Goal: Find specific page/section: Find specific page/section

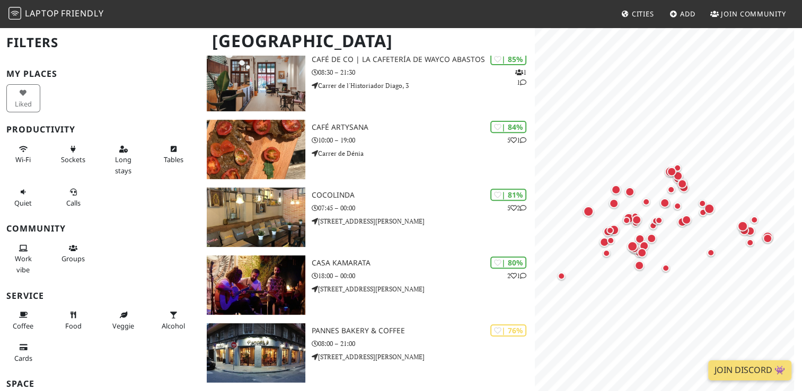
scroll to position [327, 0]
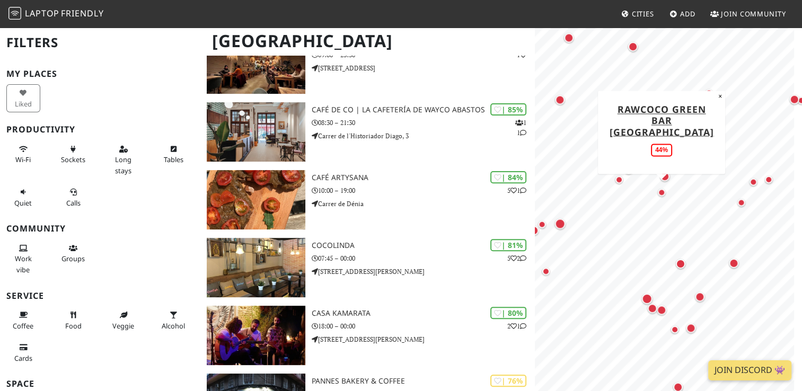
drag, startPoint x: 598, startPoint y: 230, endPoint x: 662, endPoint y: 197, distance: 72.1
click at [662, 197] on div "Map marker" at bounding box center [661, 192] width 13 height 13
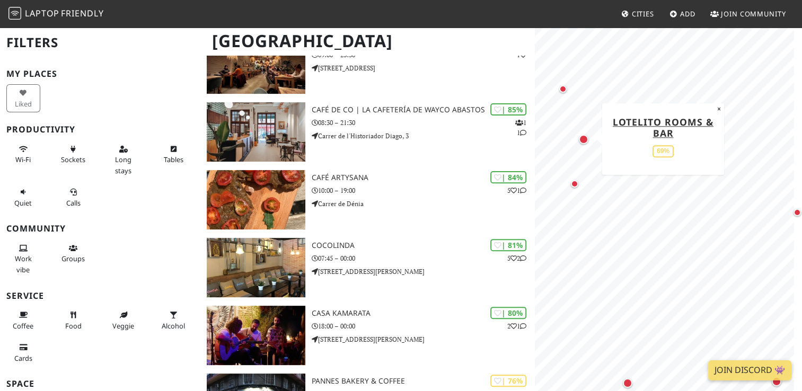
click at [585, 140] on div "Map marker" at bounding box center [584, 140] width 10 height 10
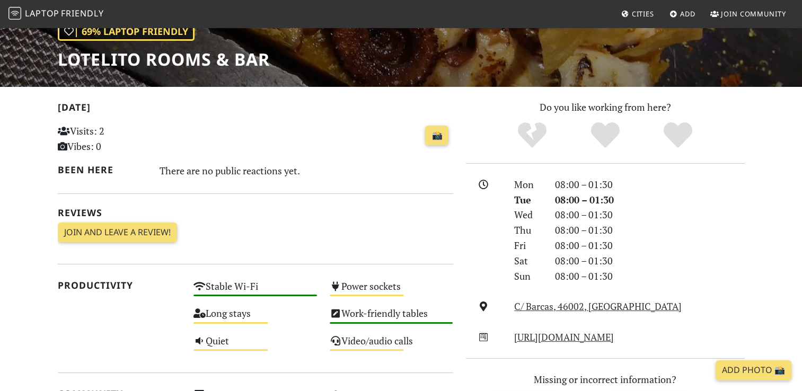
scroll to position [155, 0]
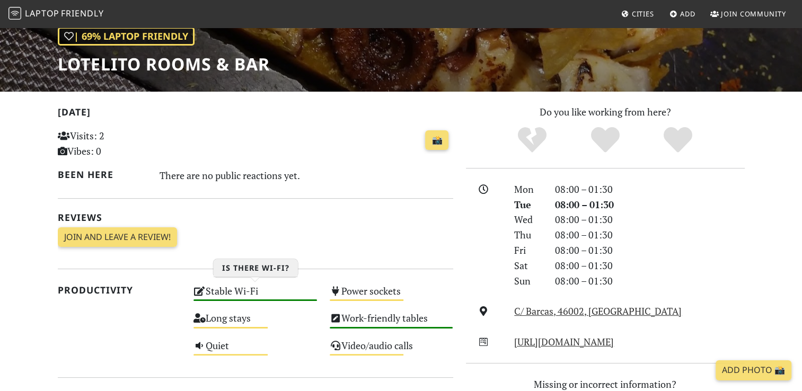
click at [248, 289] on div "Stable Wi-Fi High" at bounding box center [255, 296] width 136 height 27
